Goal: Information Seeking & Learning: Learn about a topic

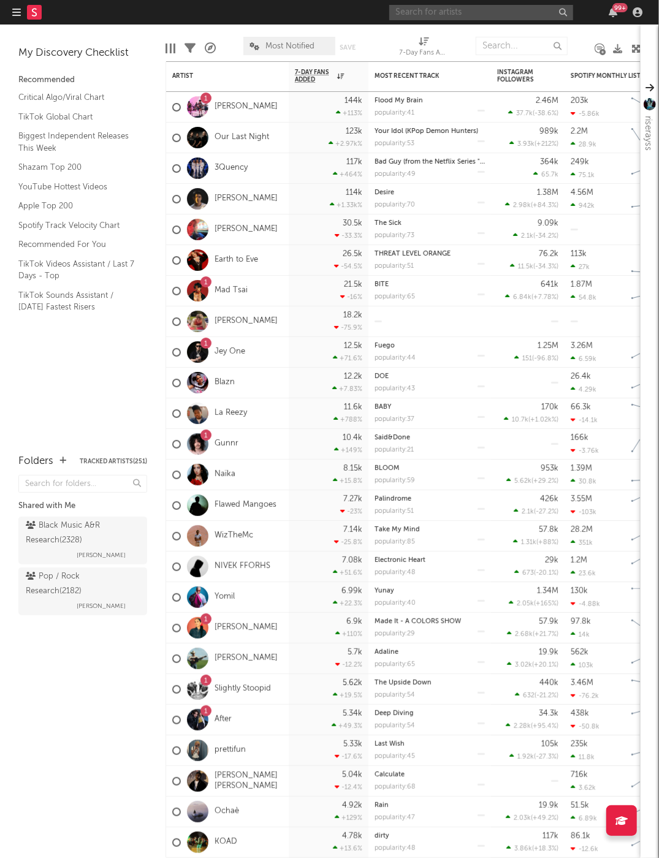
click at [444, 18] on input "text" at bounding box center [481, 12] width 184 height 15
click at [444, 10] on input "REHMA" at bounding box center [481, 12] width 184 height 15
click at [420, 10] on input "REHMA" at bounding box center [481, 12] width 184 height 15
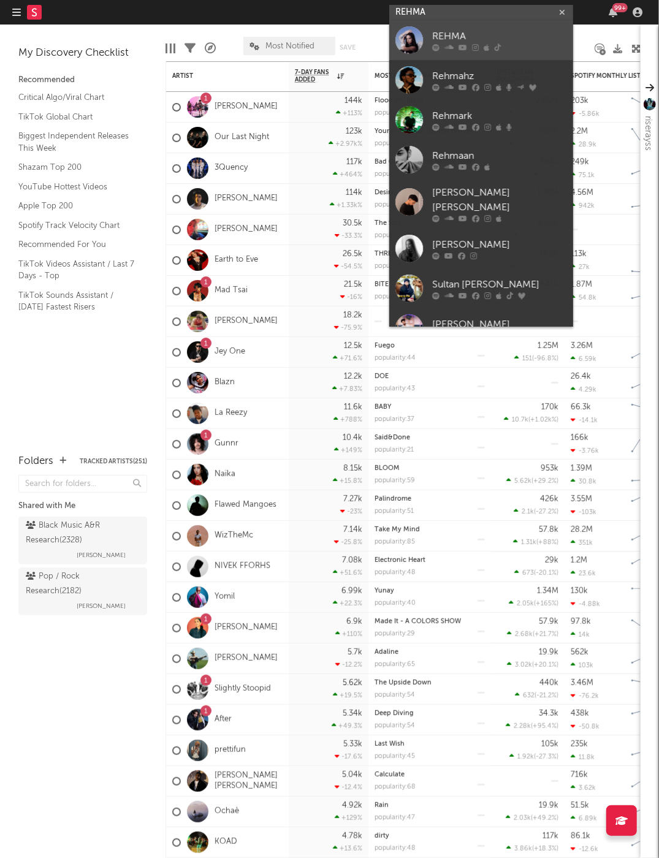
type input "REHMA"
click at [471, 51] on link "REHMA" at bounding box center [481, 40] width 184 height 40
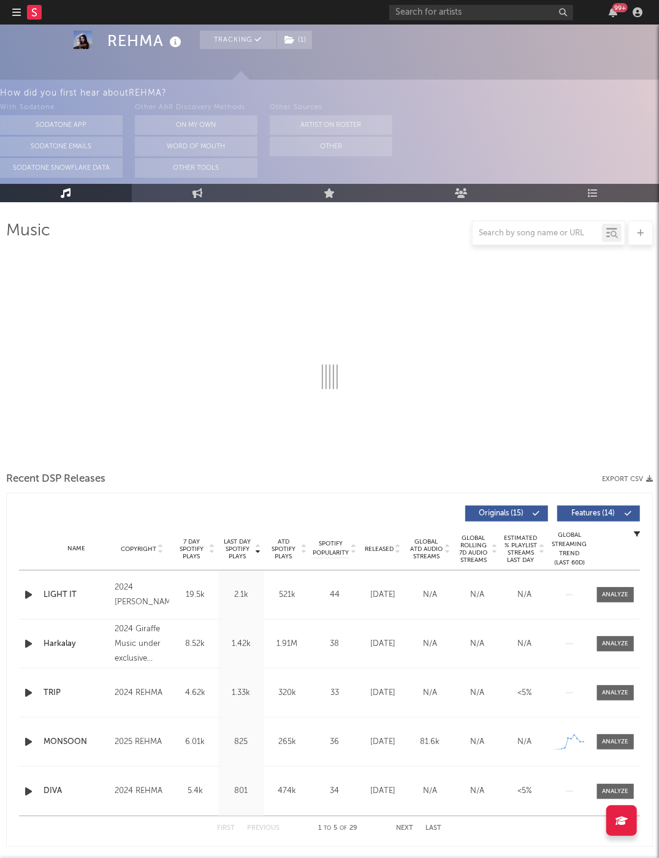
scroll to position [136, 0]
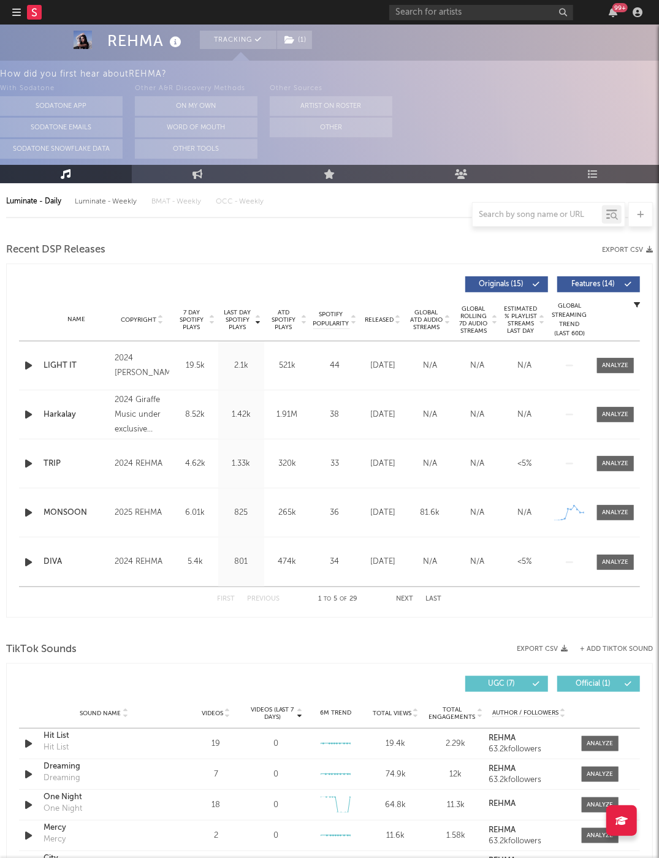
select select "6m"
